Goal: Communication & Community: Participate in discussion

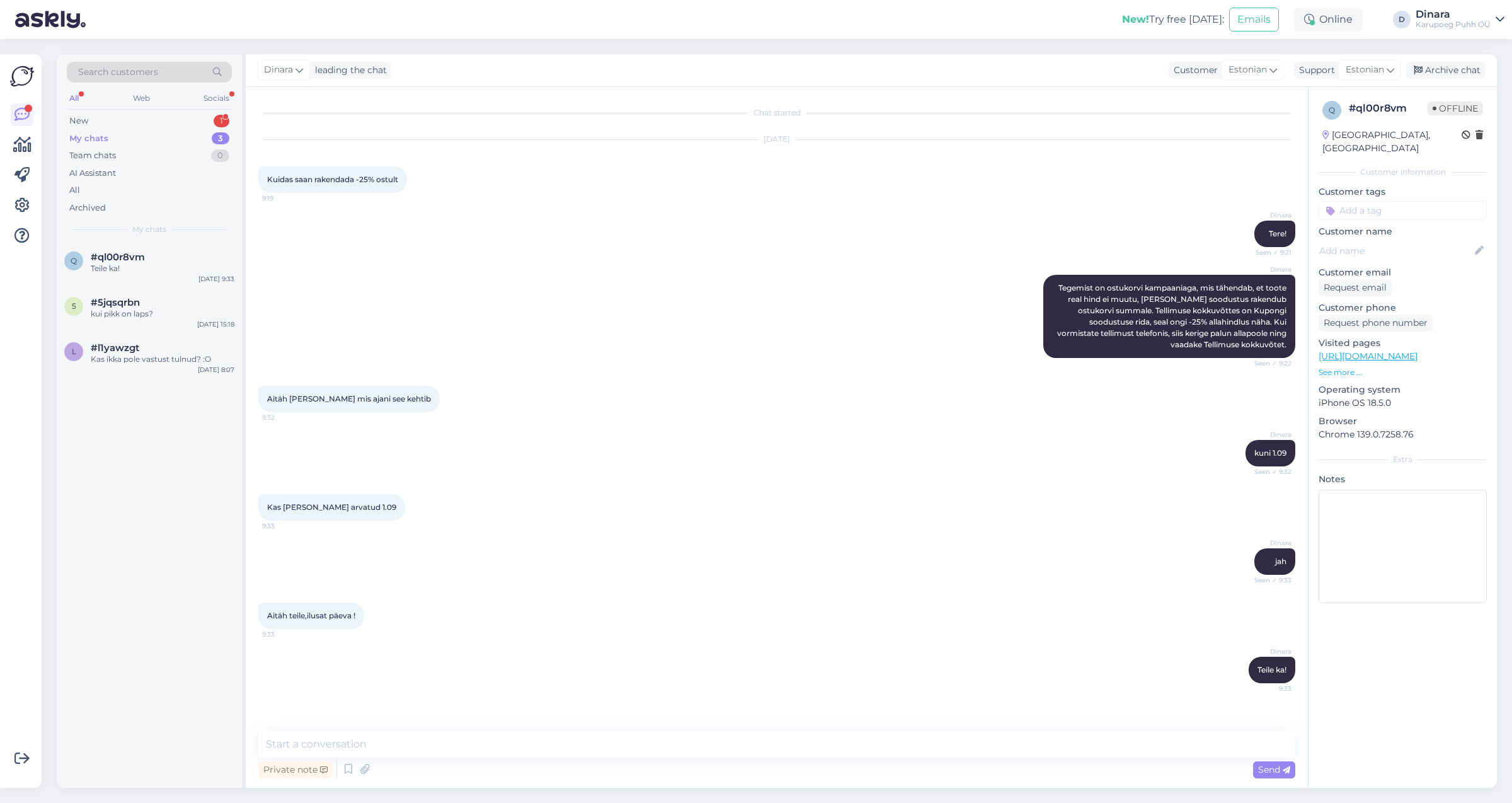
click at [135, 116] on div "New 1" at bounding box center [150, 121] width 165 height 18
click at [132, 264] on div "Attachment" at bounding box center [162, 269] width 144 height 12
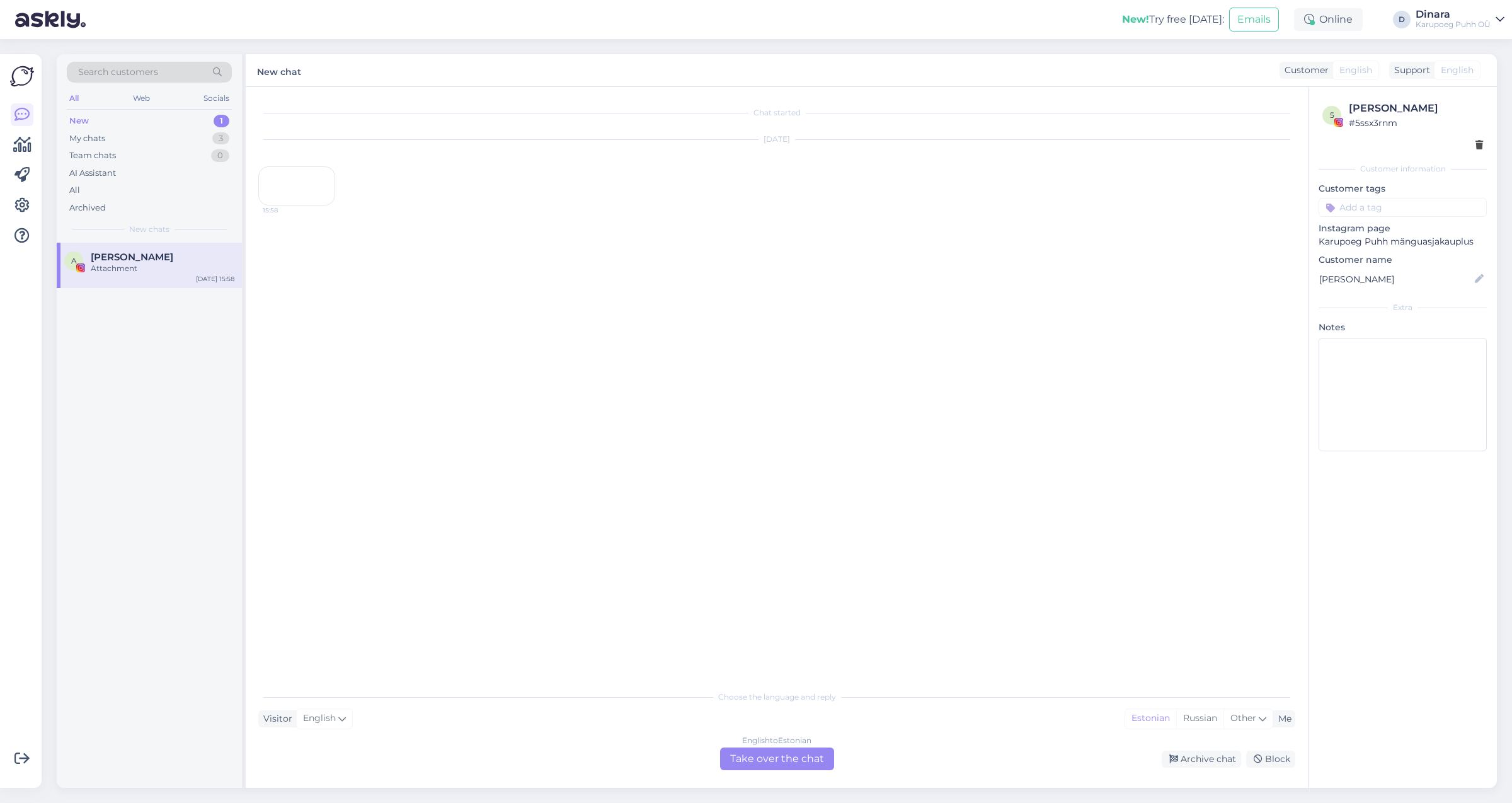
click at [271, 206] on div "15:58" at bounding box center [297, 186] width 77 height 39
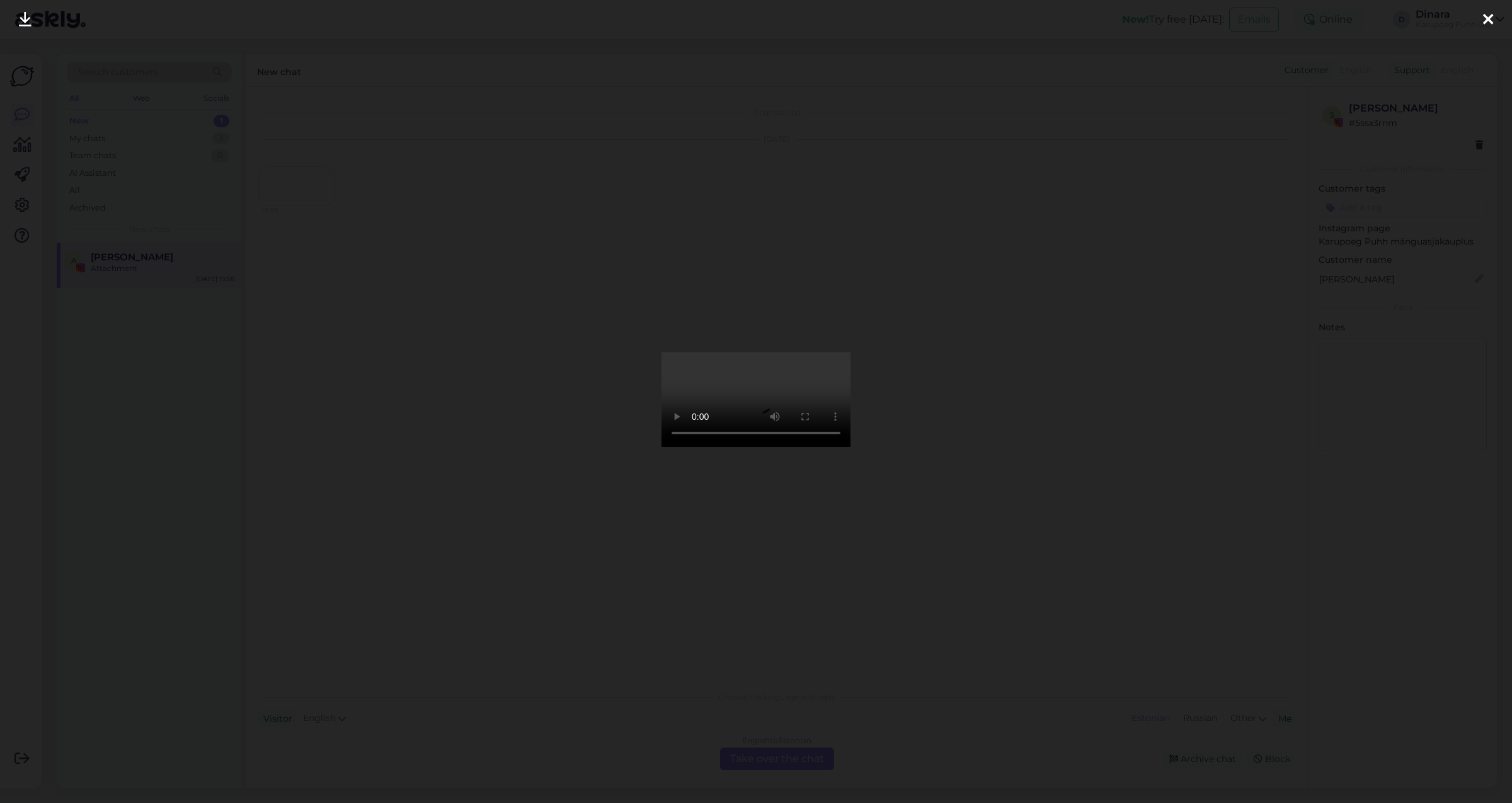
click at [1492, 19] on div at bounding box center [1488, 20] width 26 height 39
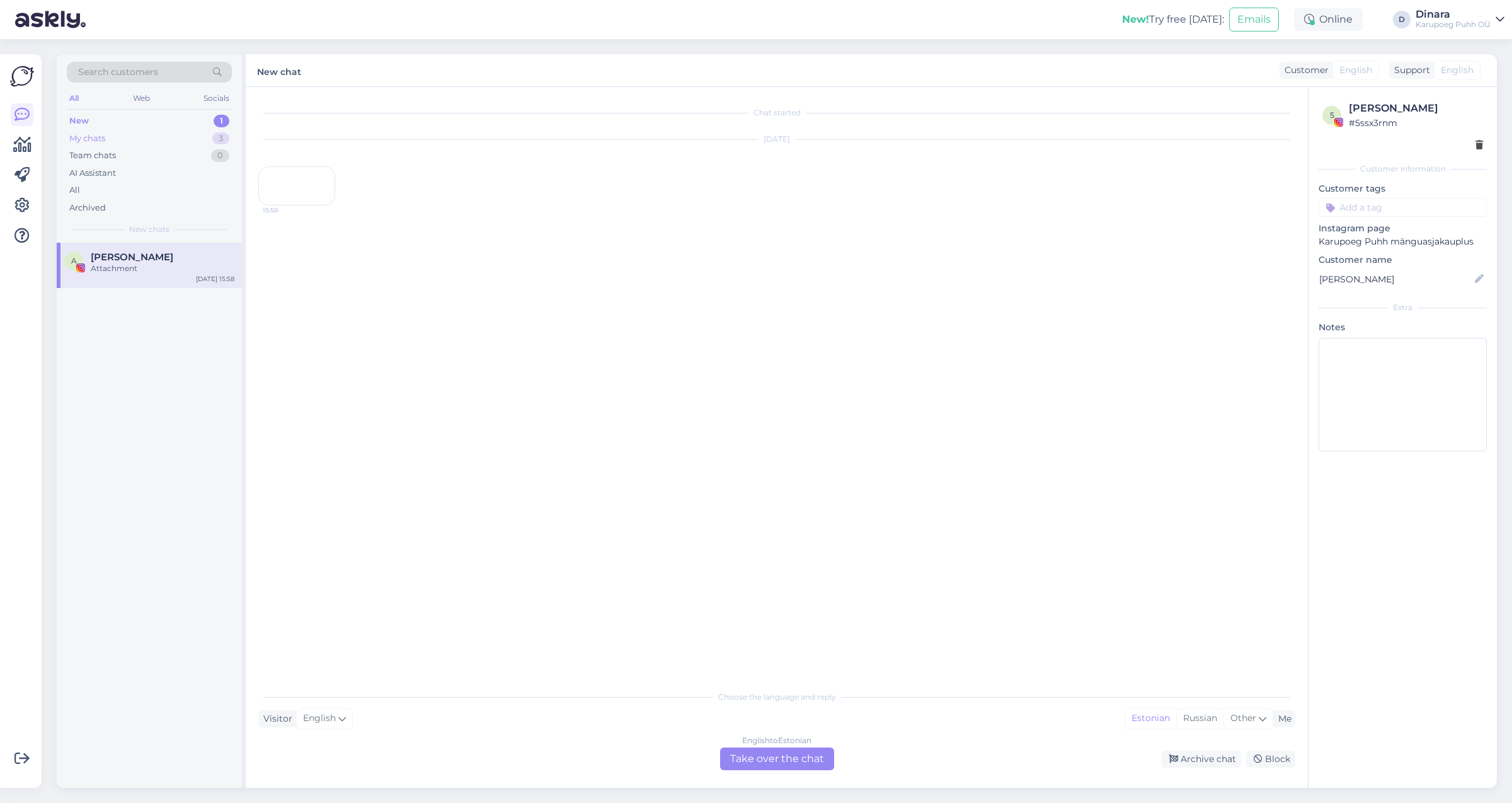
click at [116, 141] on div "My chats 3" at bounding box center [150, 139] width 165 height 18
click at [160, 271] on div "Teile ka!" at bounding box center [162, 269] width 144 height 12
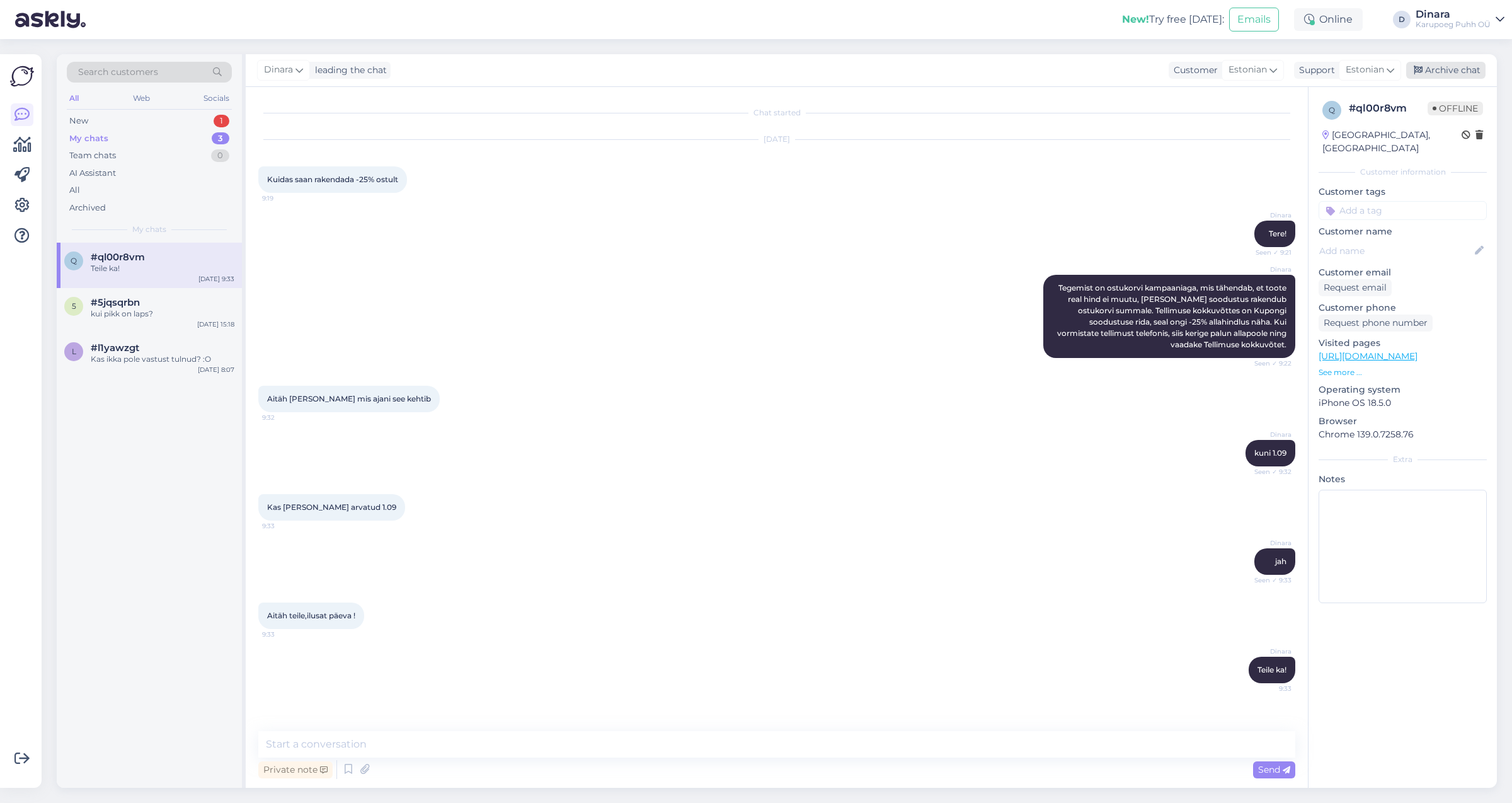
click at [1445, 70] on div "Archive chat" at bounding box center [1445, 70] width 80 height 17
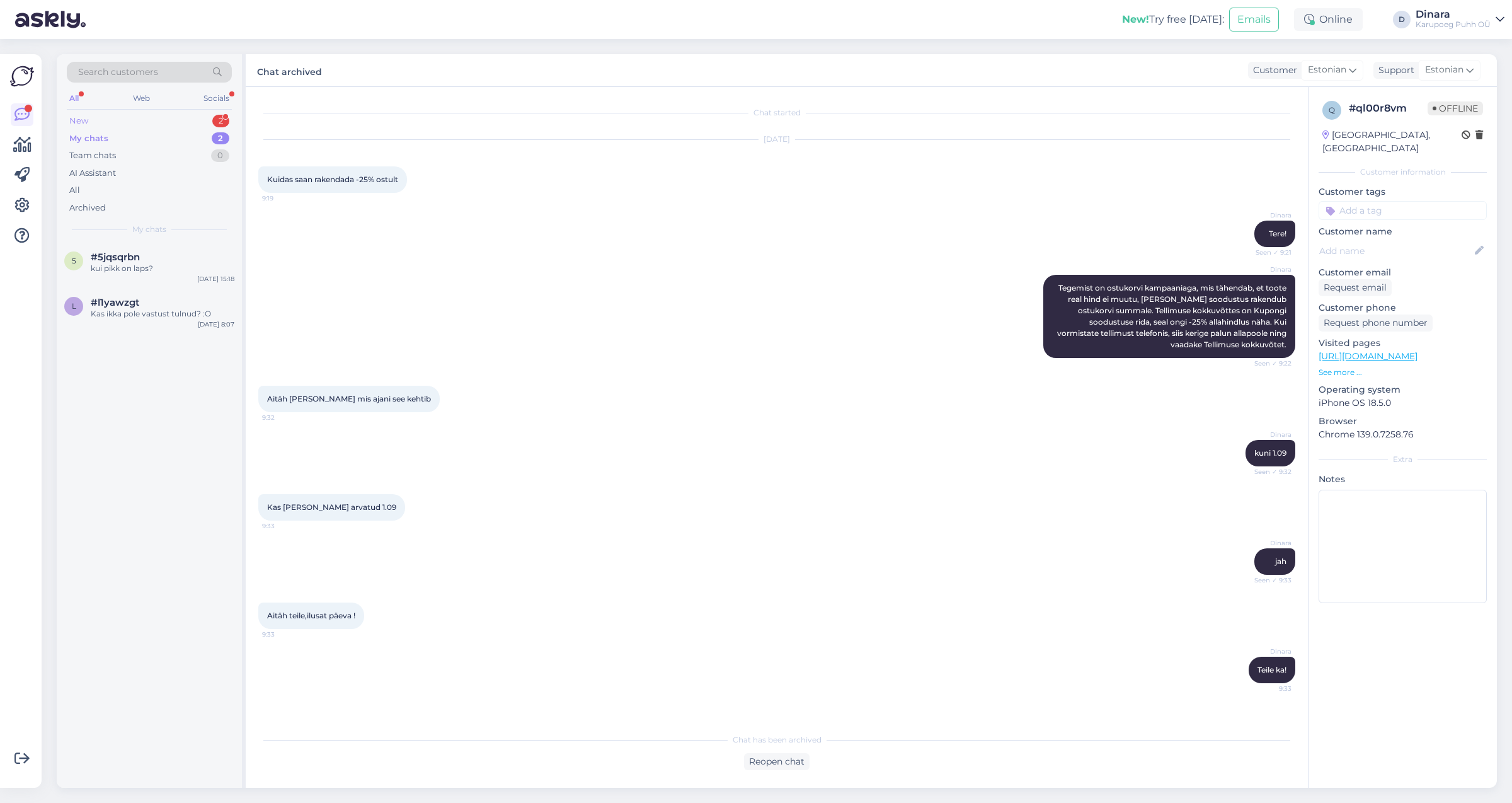
click at [118, 120] on div "New 2" at bounding box center [150, 121] width 165 height 18
click at [141, 143] on div "My chats 2" at bounding box center [150, 139] width 165 height 18
click at [142, 117] on div "New 2" at bounding box center [150, 121] width 165 height 18
click at [160, 311] on div "Attachment" at bounding box center [162, 314] width 144 height 12
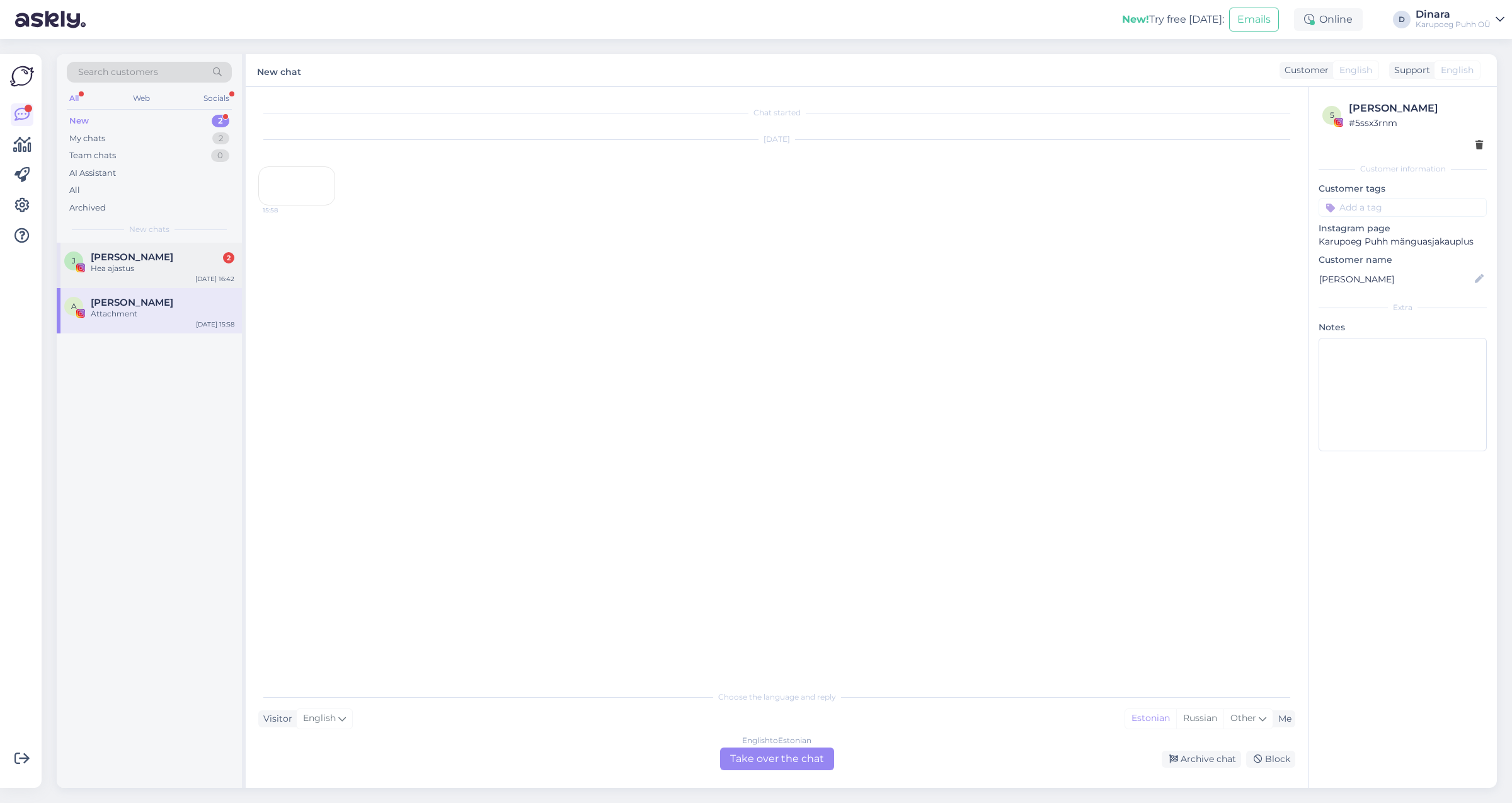
click at [141, 271] on div "Hea ajastus" at bounding box center [162, 269] width 144 height 12
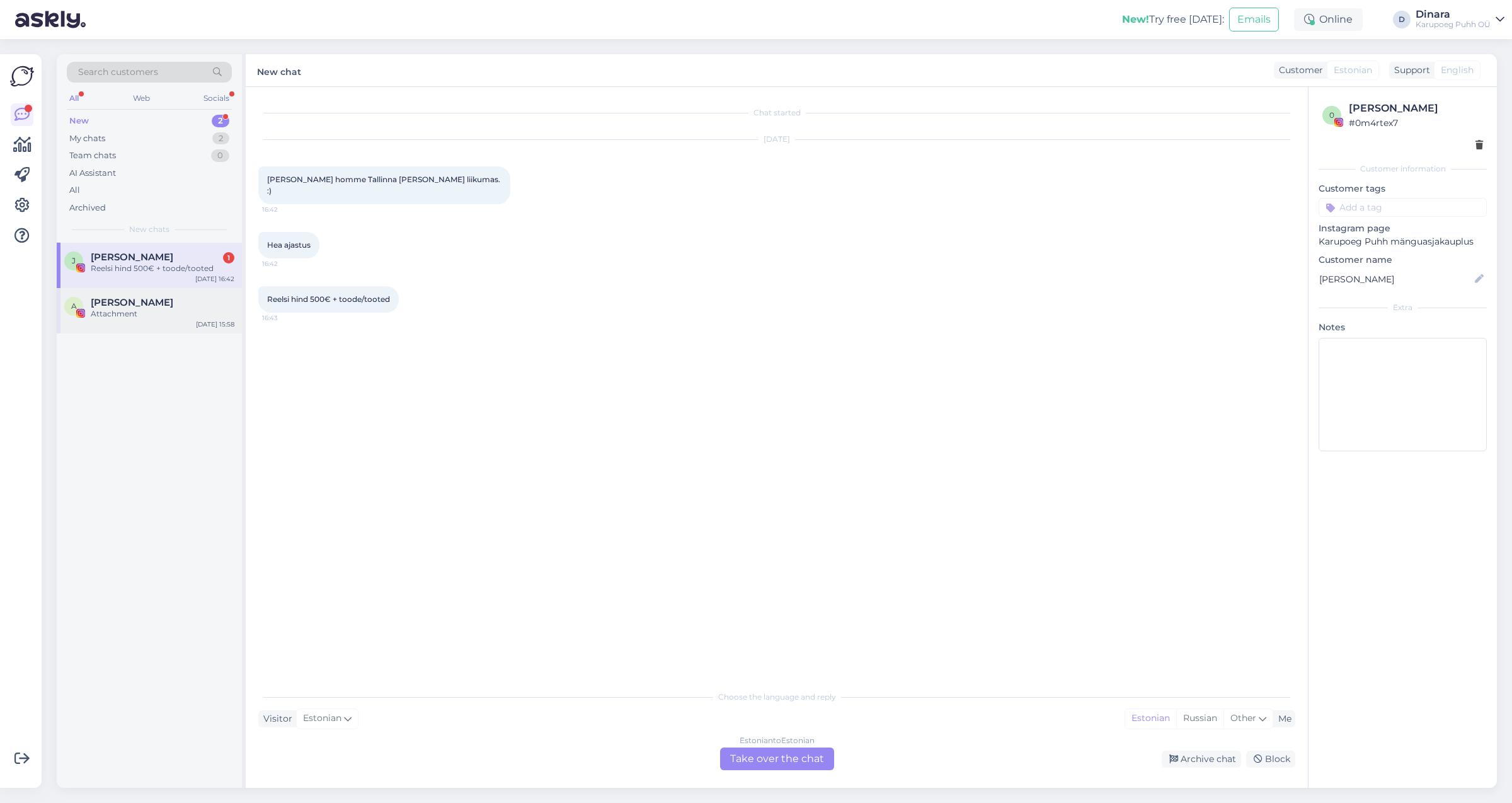
click at [133, 305] on span "[PERSON_NAME]" at bounding box center [132, 303] width 83 height 12
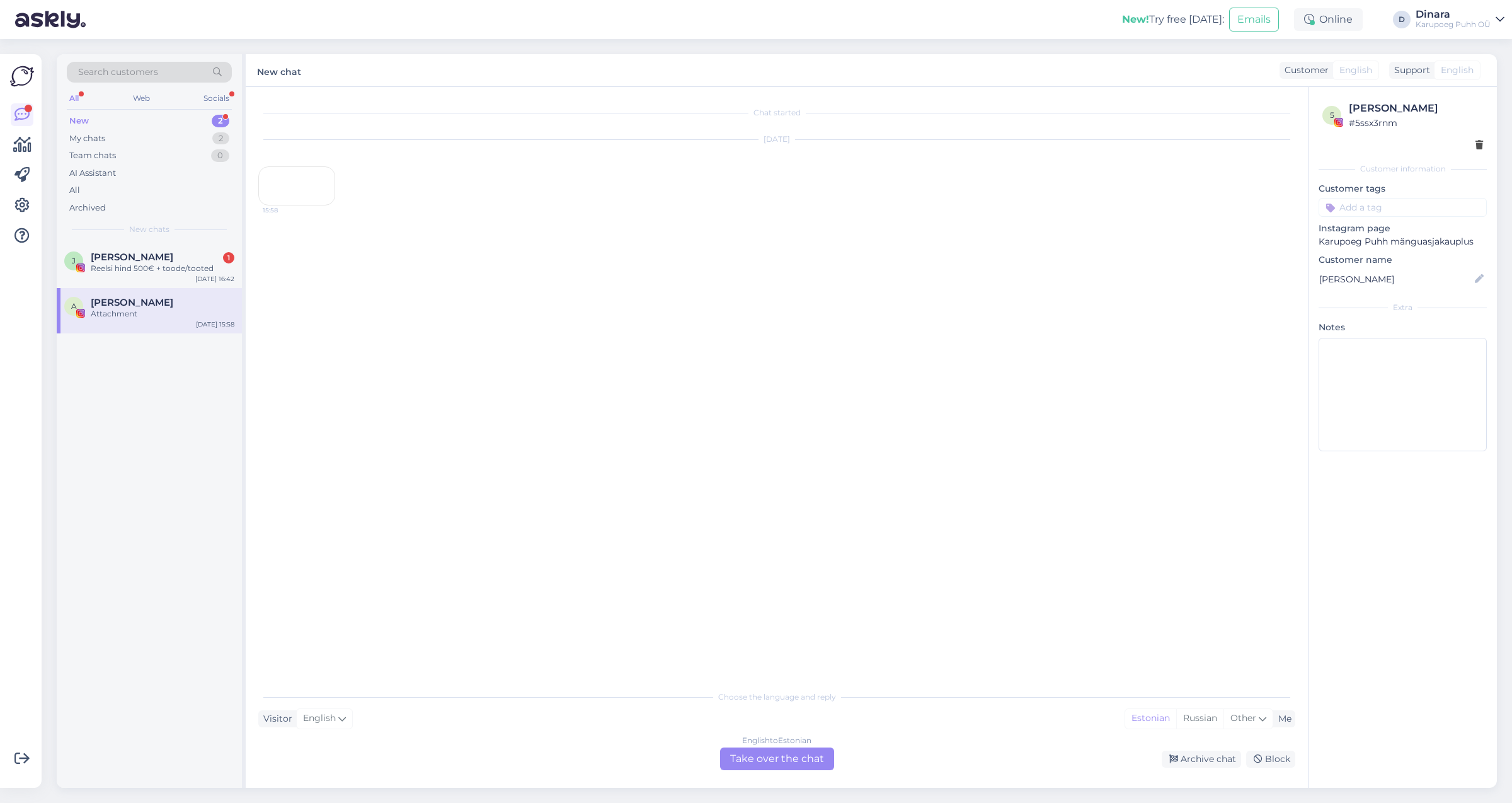
click at [317, 206] on div "15:58" at bounding box center [297, 186] width 77 height 39
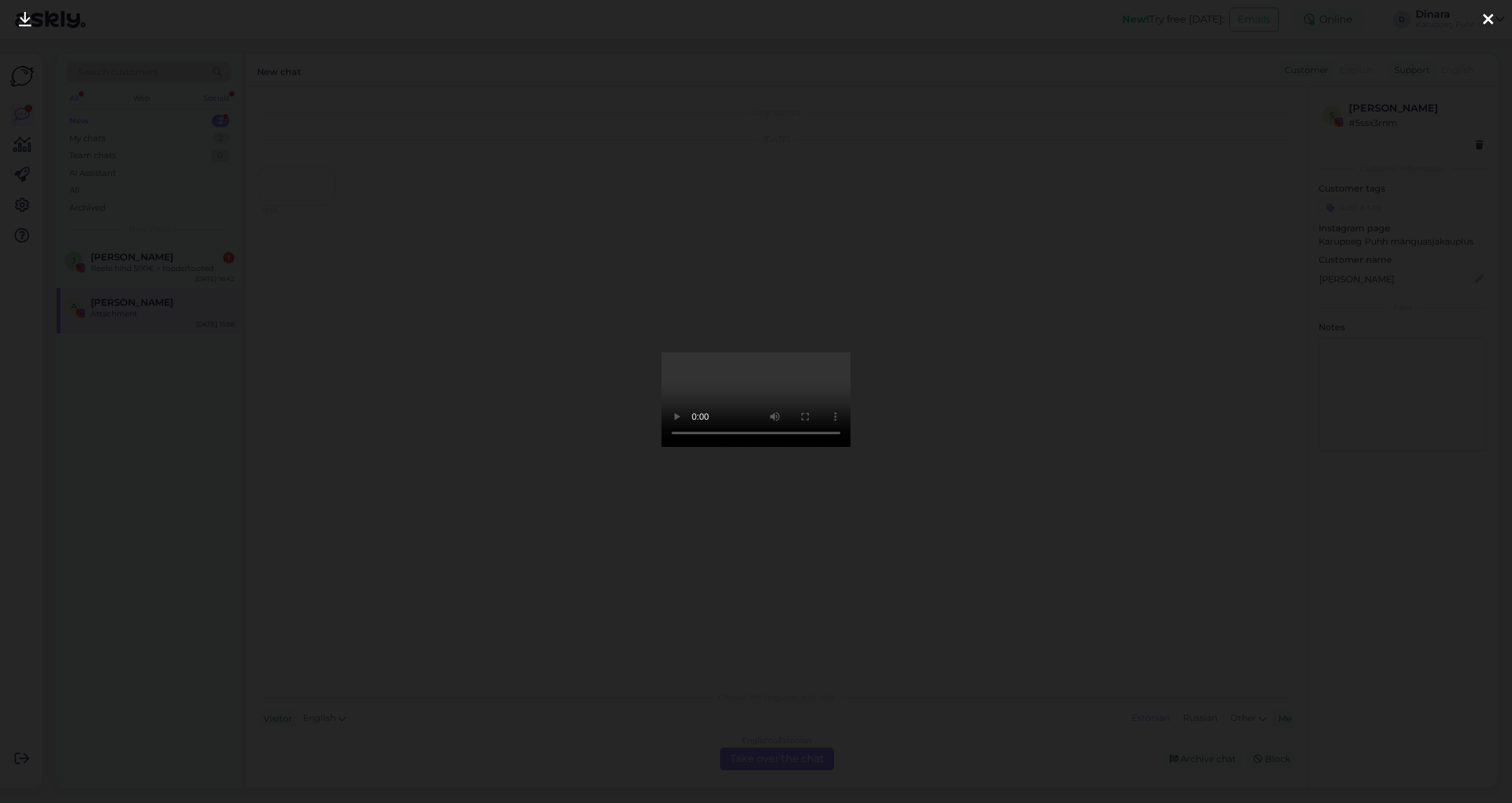
click at [1480, 26] on div at bounding box center [1488, 20] width 26 height 39
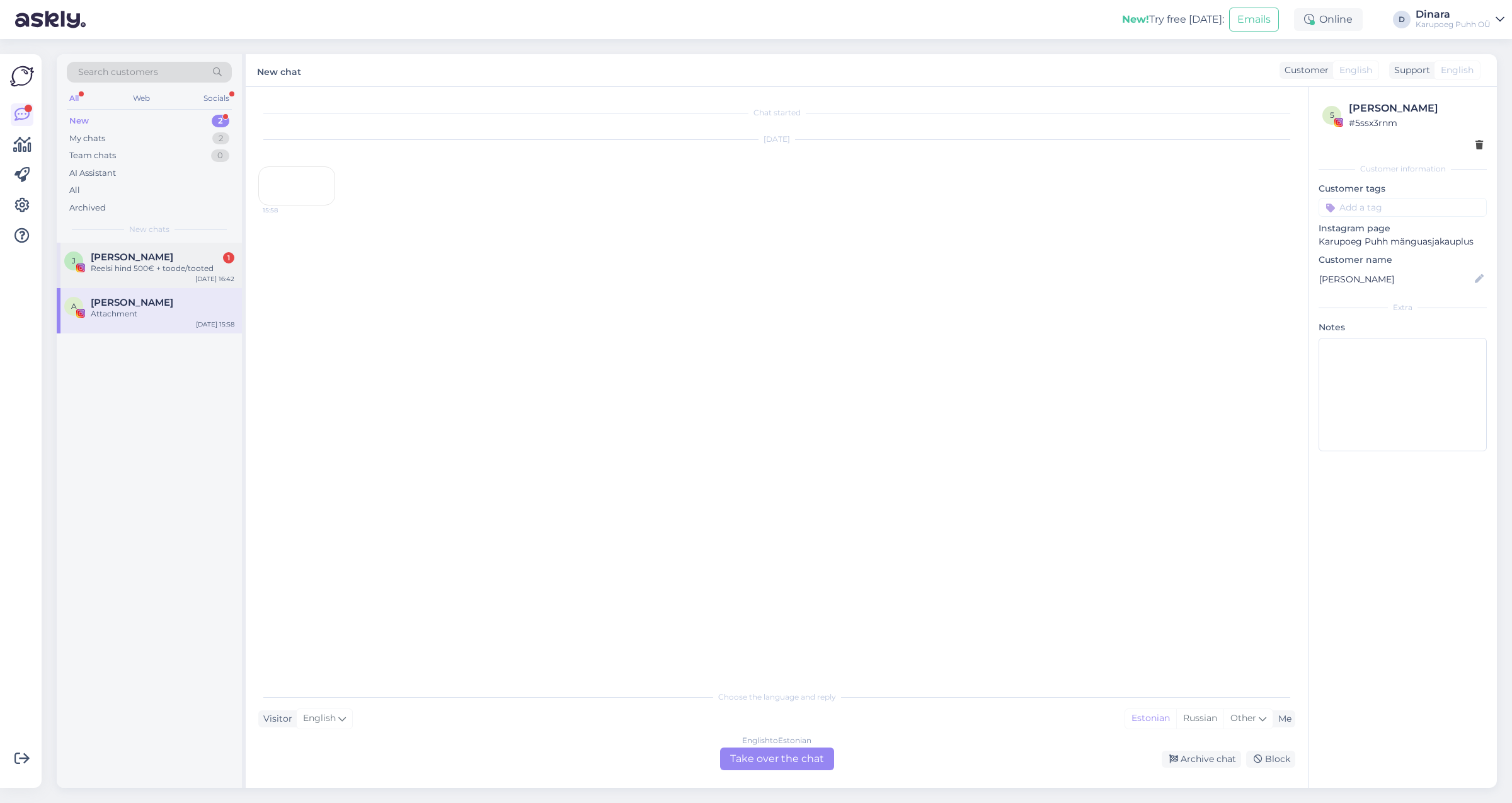
click at [169, 267] on div "Reelsi hind 500€ + toode/tooted" at bounding box center [162, 269] width 144 height 12
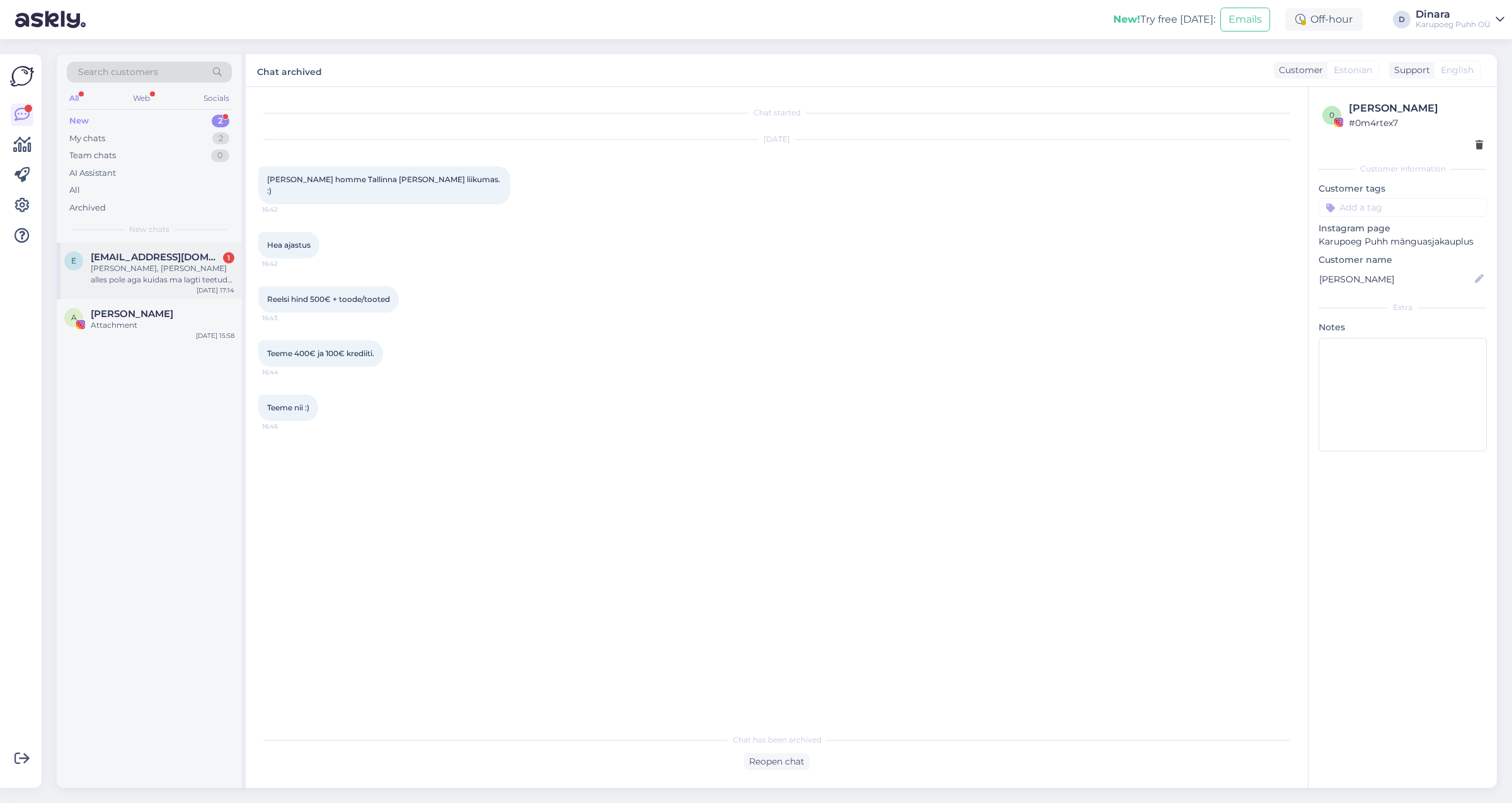
click at [186, 267] on div "[PERSON_NAME], [PERSON_NAME] alles pole aga kuidas ma lagti teetud toote tagast…" at bounding box center [162, 274] width 144 height 23
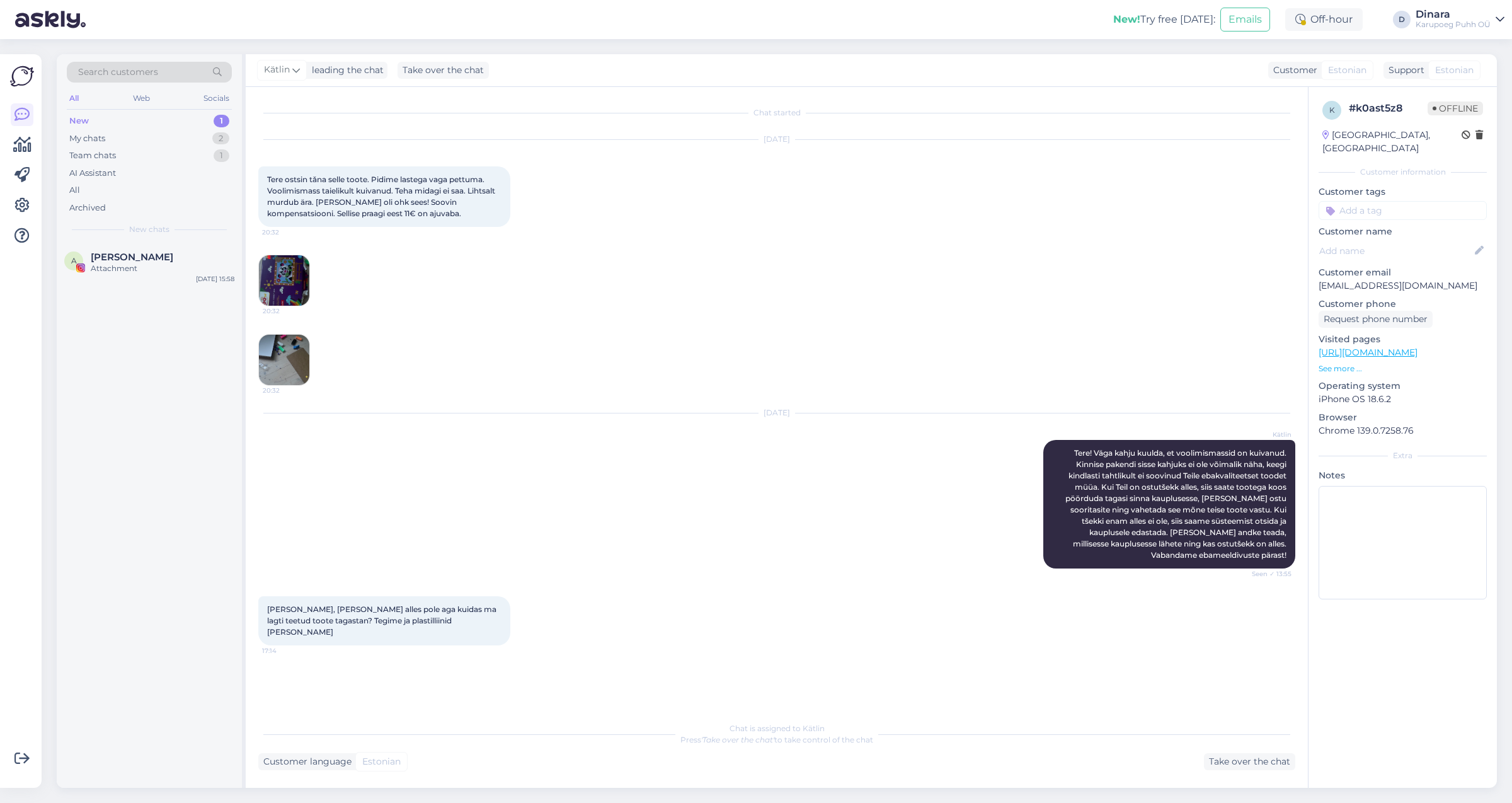
scroll to position [10, 0]
